Goal: Task Accomplishment & Management: Use online tool/utility

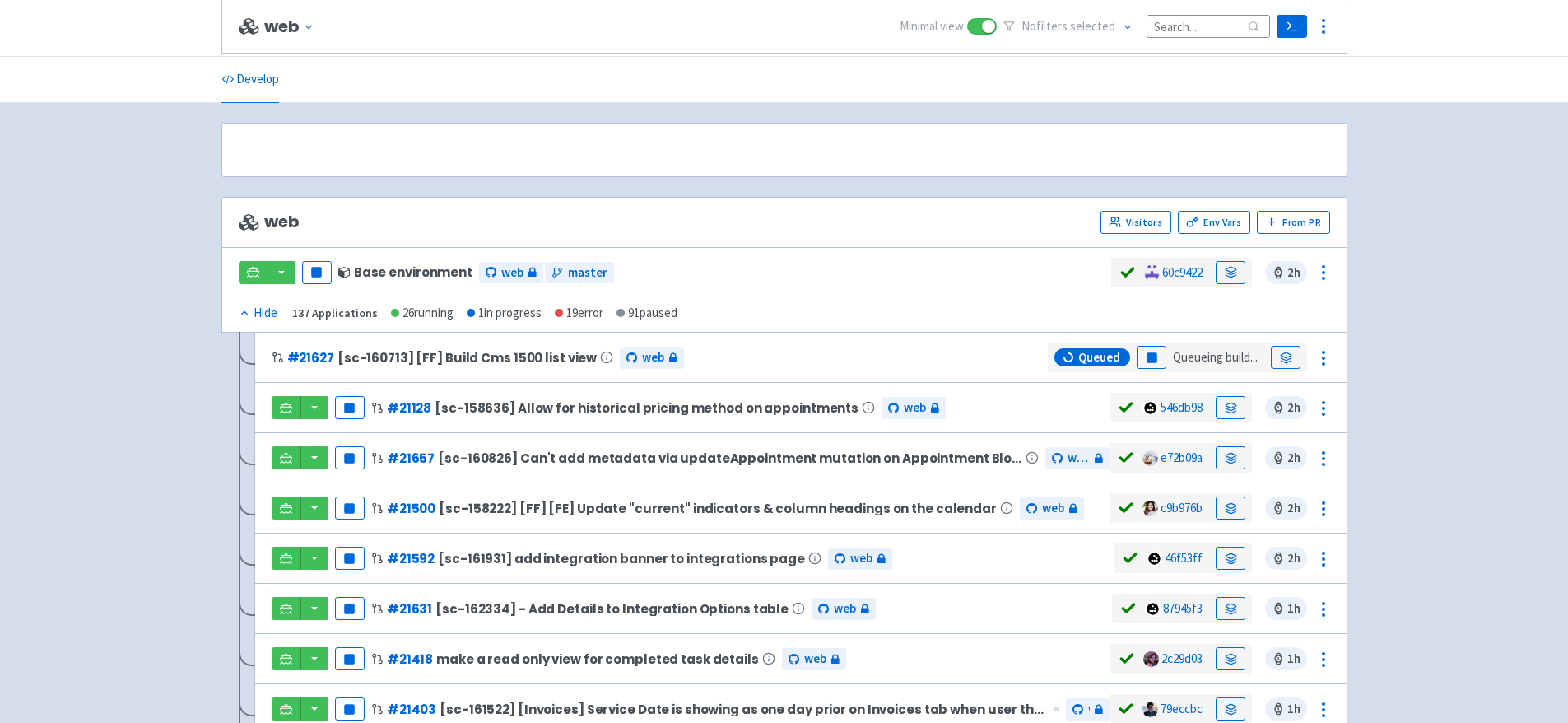
scroll to position [319, 0]
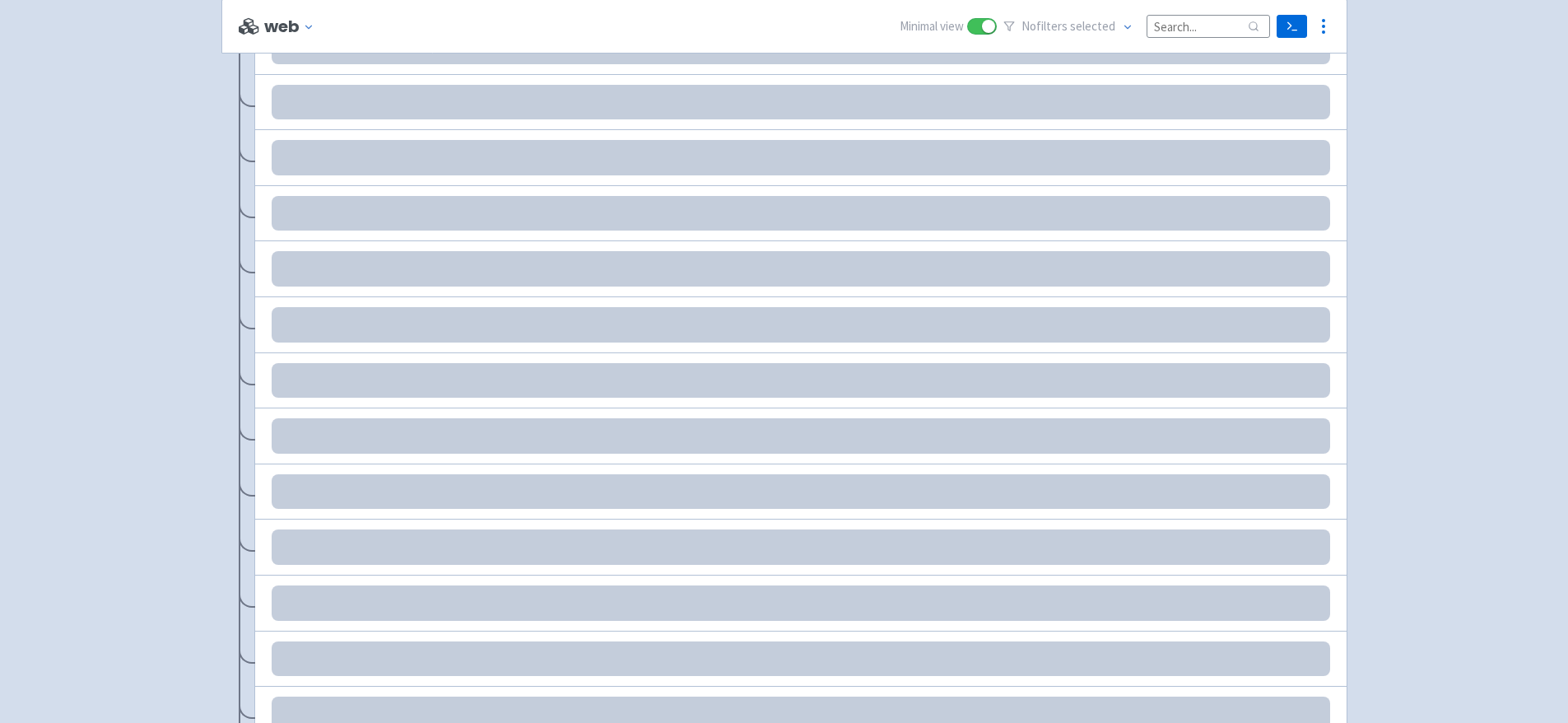
scroll to position [314, 0]
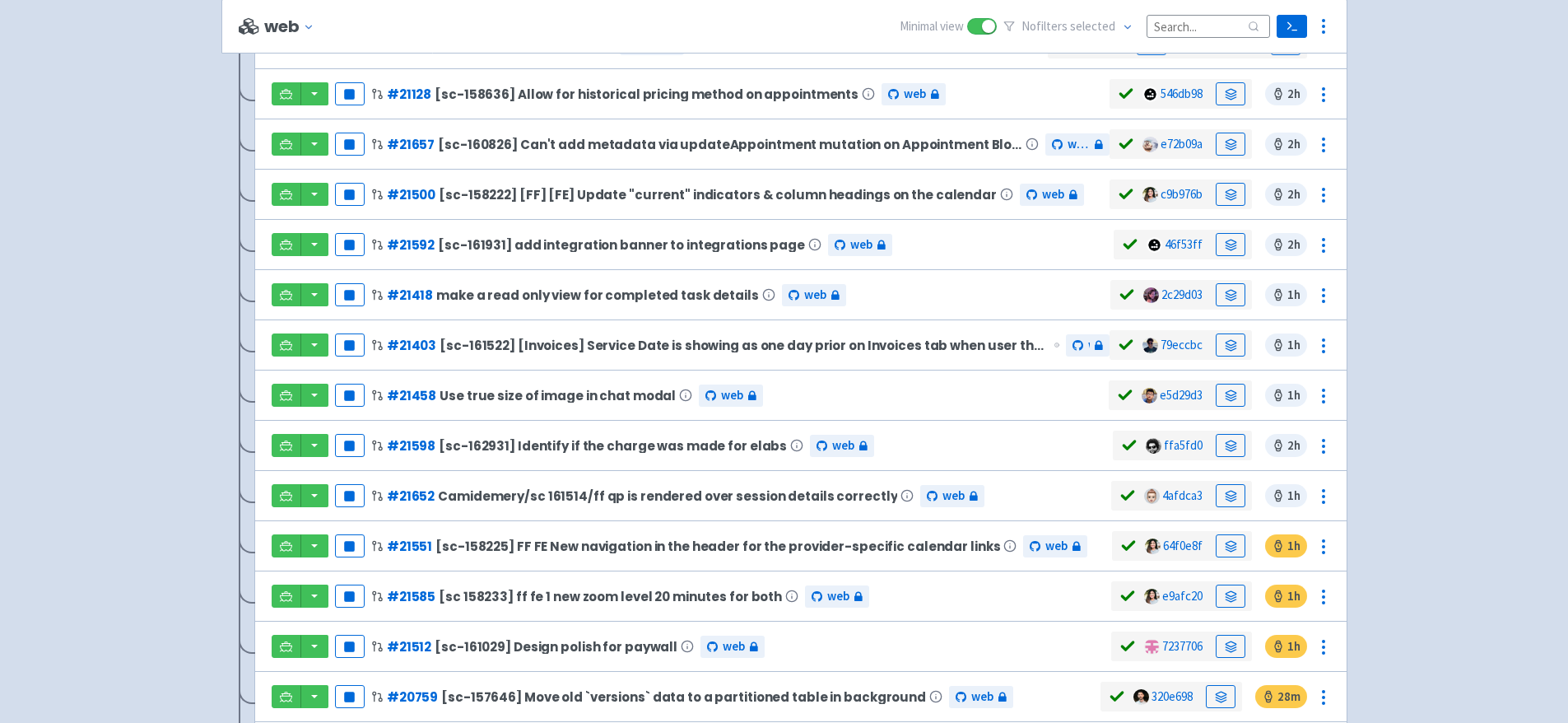
click at [1178, 30] on input at bounding box center [1209, 26] width 124 height 22
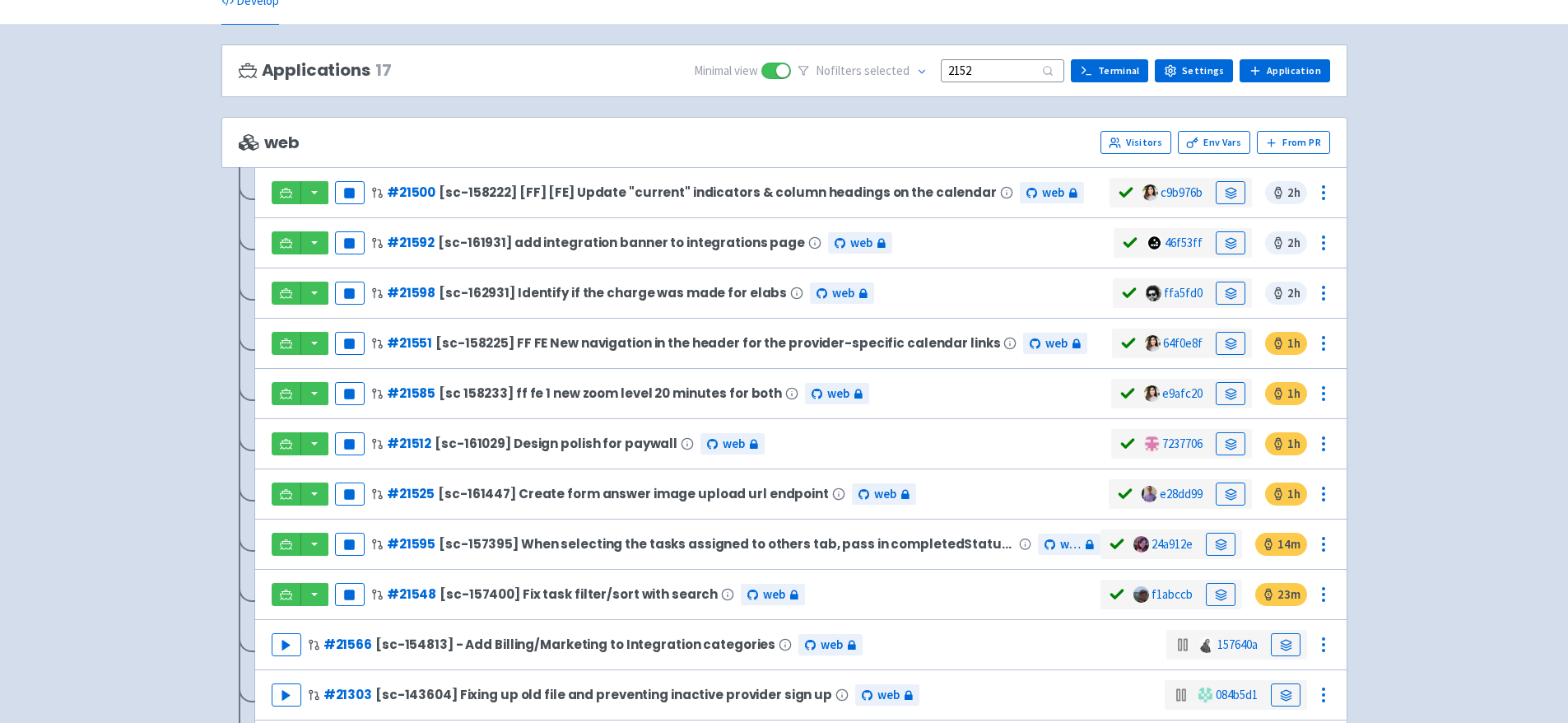
scroll to position [0, 0]
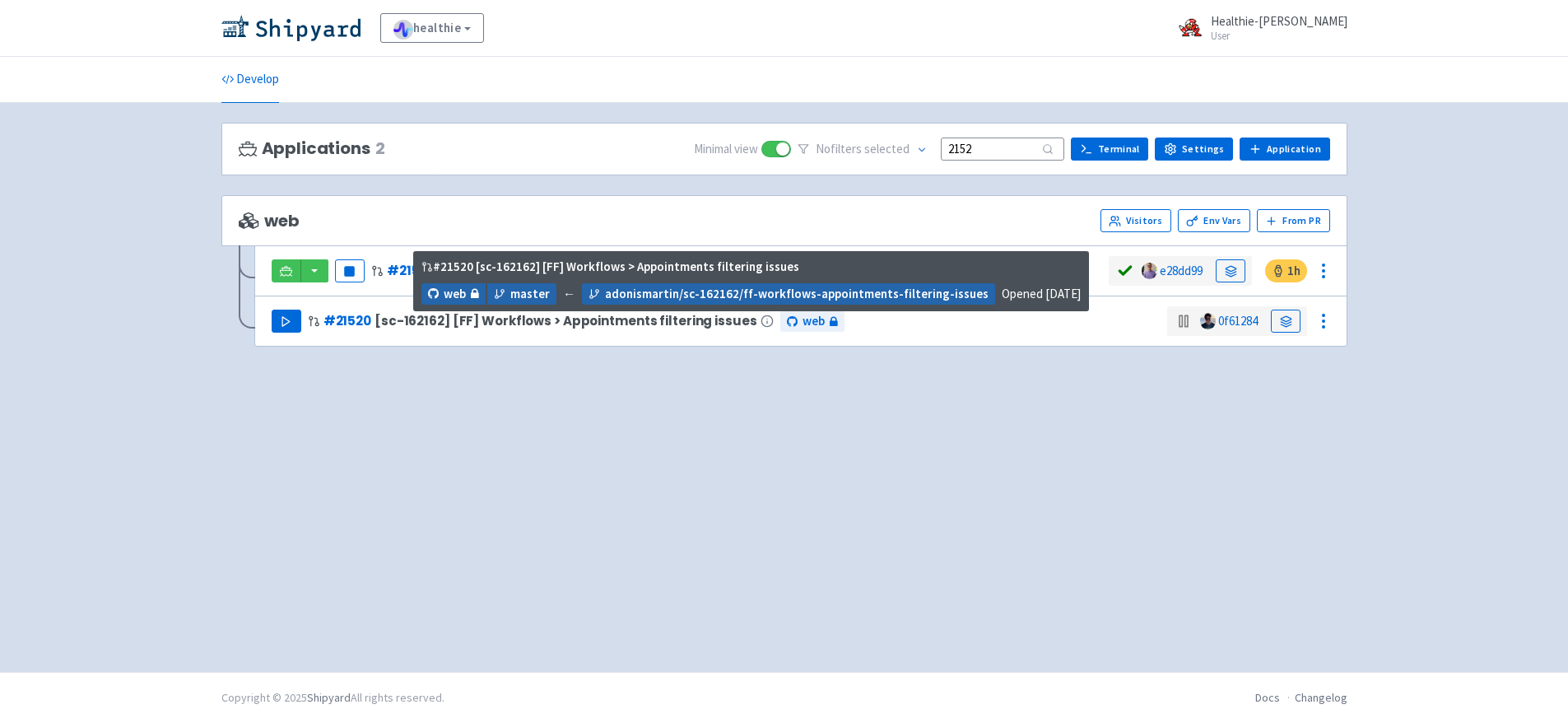
type input "2152"
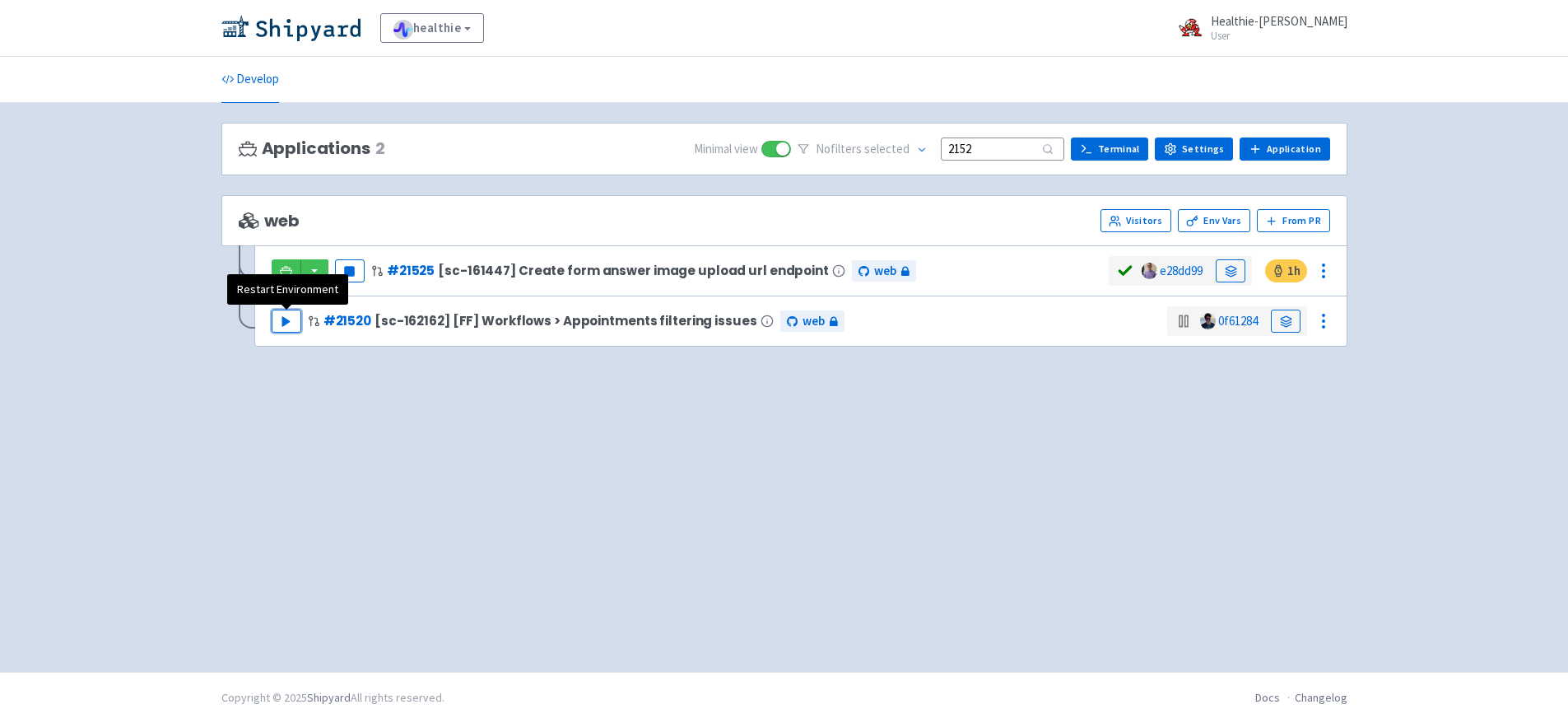
click at [298, 317] on button "Play" at bounding box center [286, 321] width 30 height 23
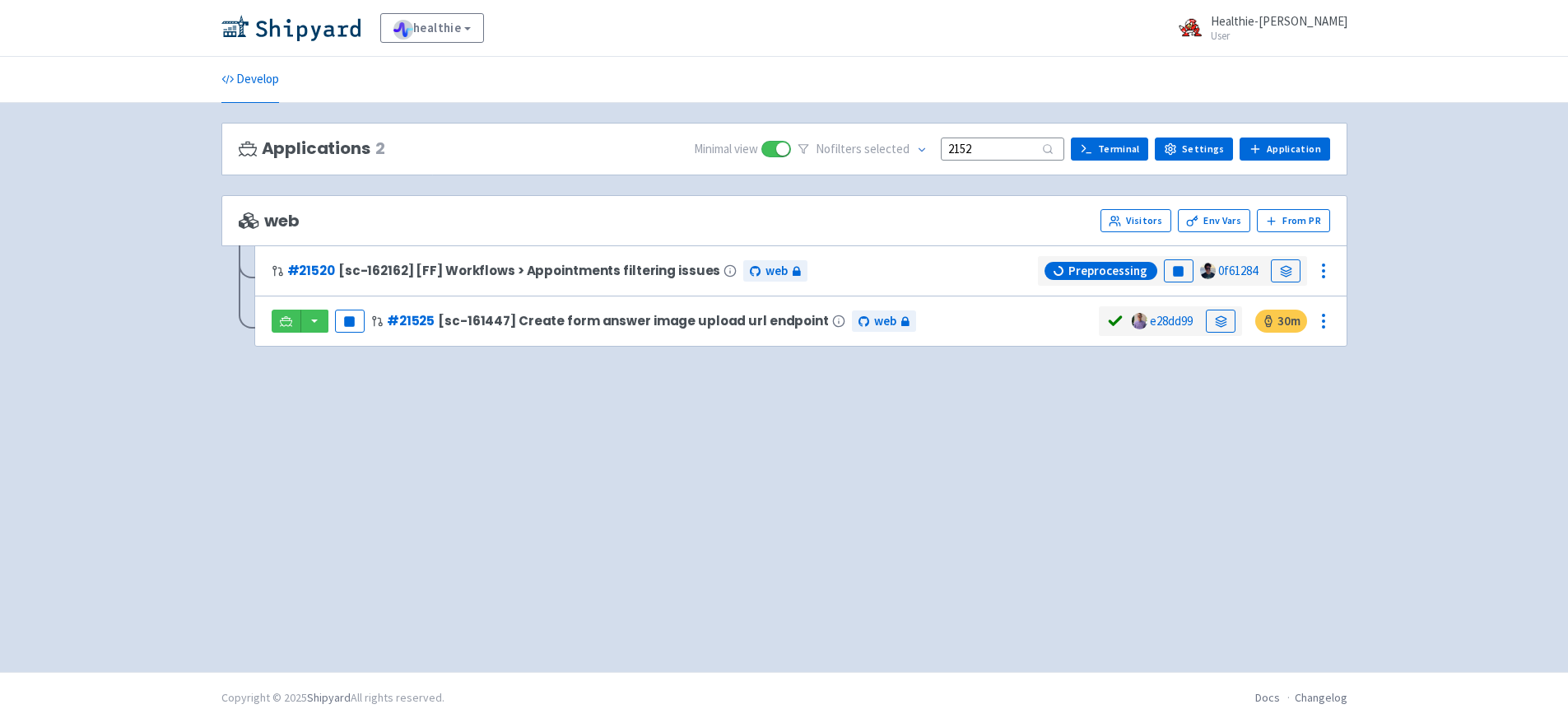
drag, startPoint x: 1004, startPoint y: 153, endPoint x: 868, endPoint y: 142, distance: 136.4
click at [867, 142] on div "No filter s selected 2152" at bounding box center [931, 149] width 267 height 25
